Goal: Browse casually

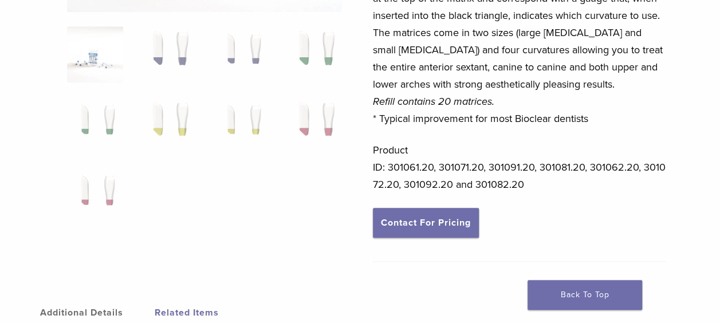
scroll to position [277, 0]
click at [158, 41] on img at bounding box center [168, 54] width 56 height 56
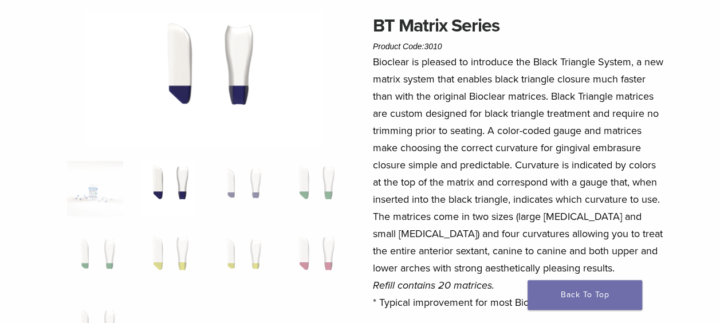
scroll to position [92, 0]
click at [89, 177] on img at bounding box center [95, 189] width 56 height 56
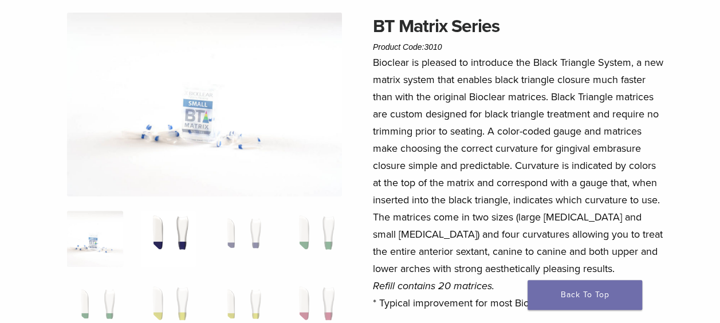
click at [182, 231] on img at bounding box center [168, 239] width 56 height 56
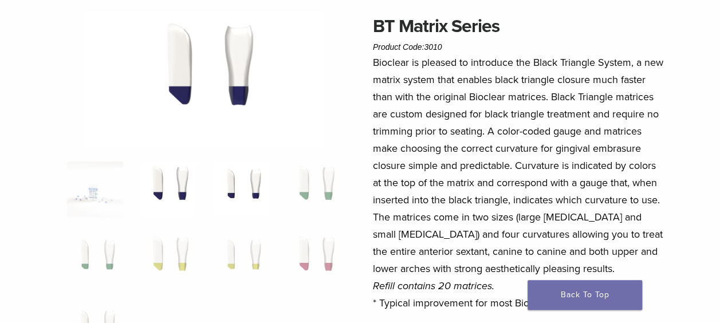
click at [250, 198] on img at bounding box center [241, 189] width 56 height 56
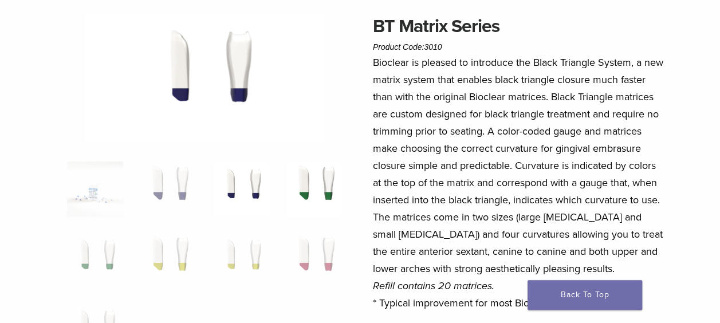
click at [312, 191] on img at bounding box center [314, 189] width 56 height 56
click at [315, 256] on img at bounding box center [314, 260] width 56 height 56
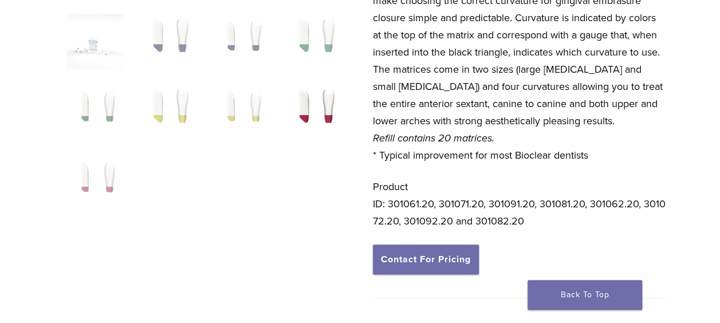
scroll to position [240, 0]
click at [106, 30] on img at bounding box center [95, 41] width 56 height 56
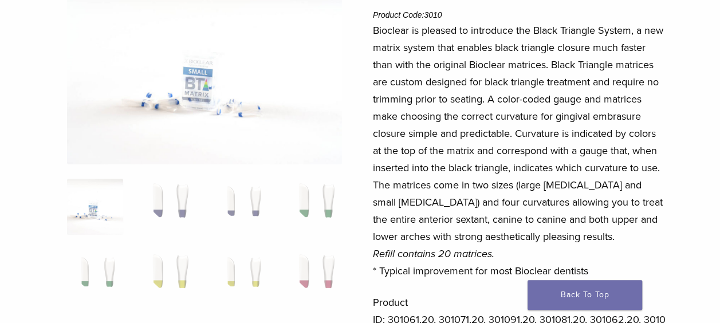
scroll to position [124, 0]
click at [181, 90] on img at bounding box center [204, 73] width 275 height 184
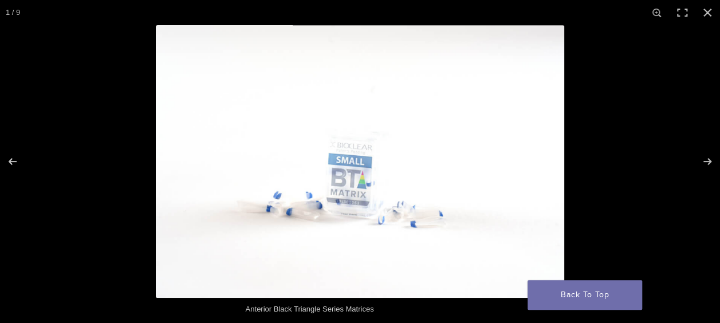
click at [355, 212] on img at bounding box center [360, 161] width 408 height 273
